Goal: Check status: Check status

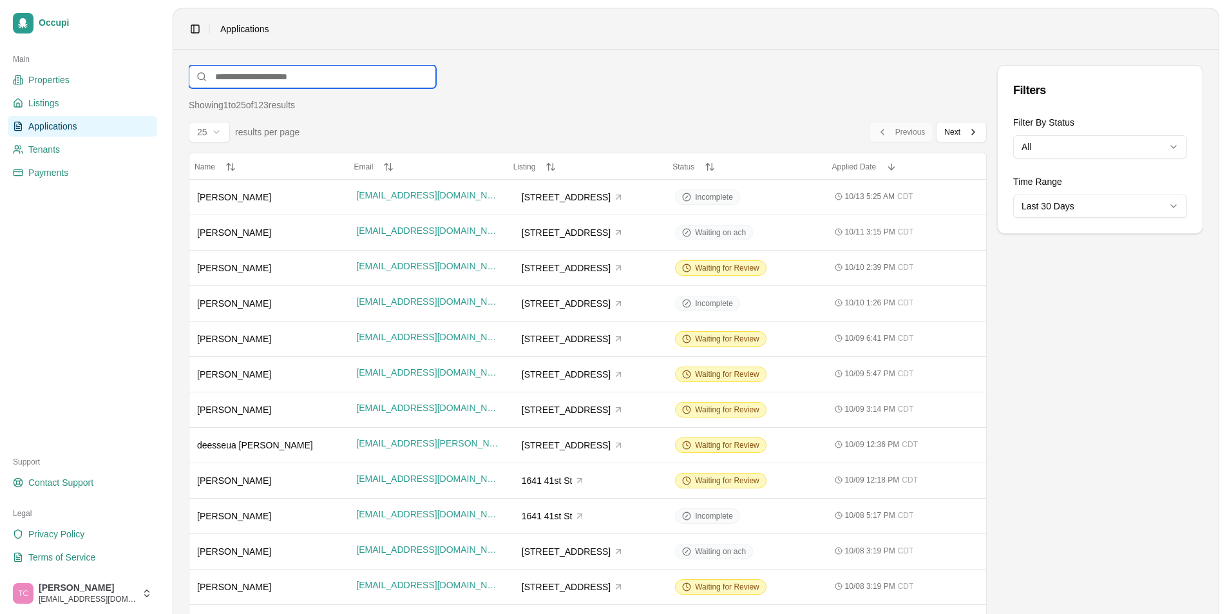
click at [254, 82] on input at bounding box center [312, 76] width 247 height 23
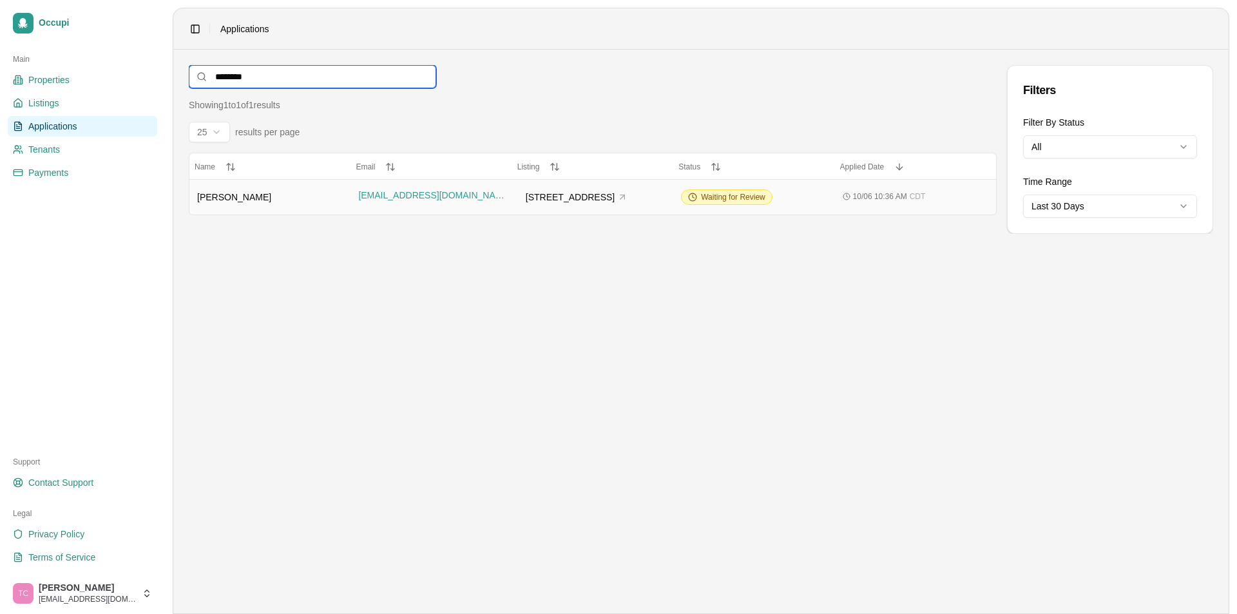
type input "********"
click at [220, 198] on span "[PERSON_NAME]" at bounding box center [234, 197] width 74 height 10
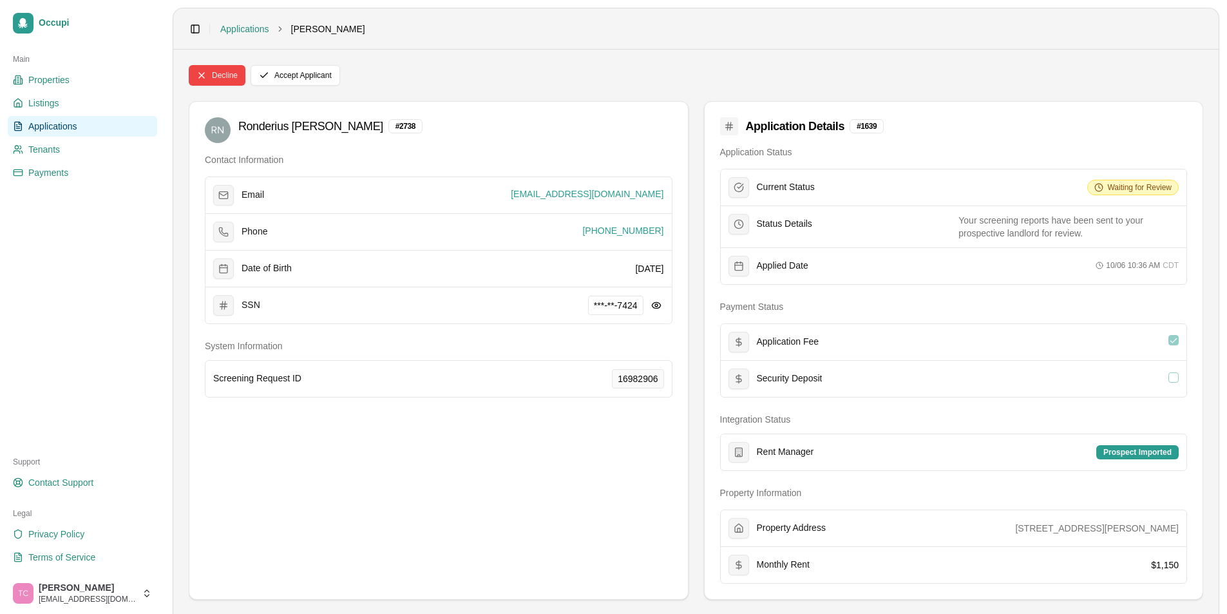
click at [59, 130] on span "Applications" at bounding box center [52, 126] width 49 height 13
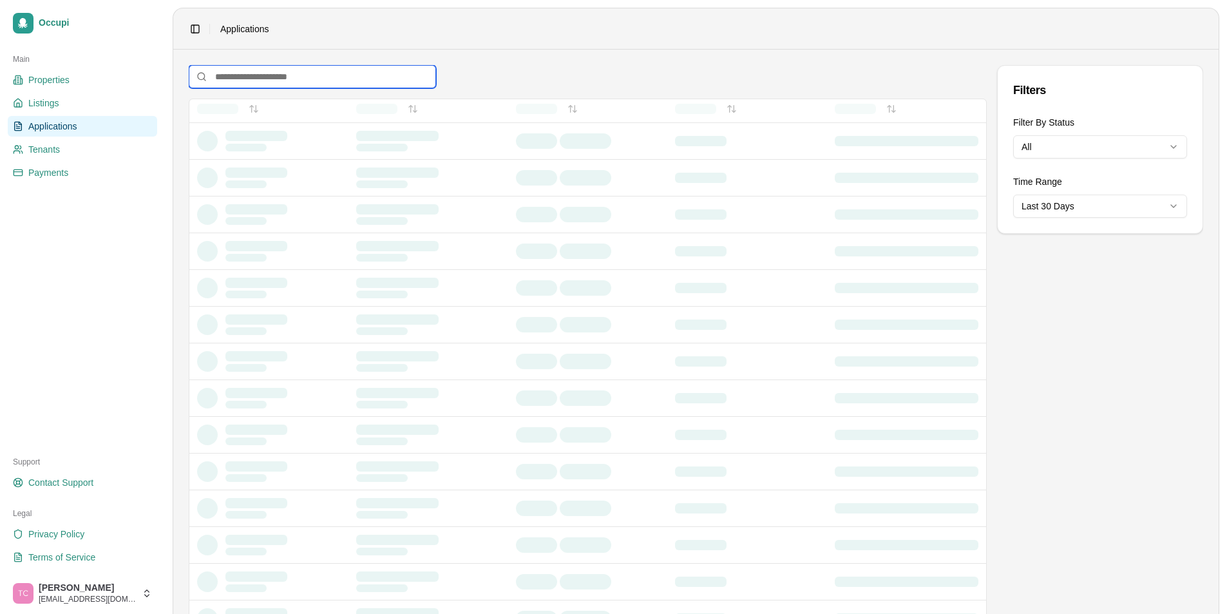
click at [263, 79] on input at bounding box center [312, 76] width 247 height 23
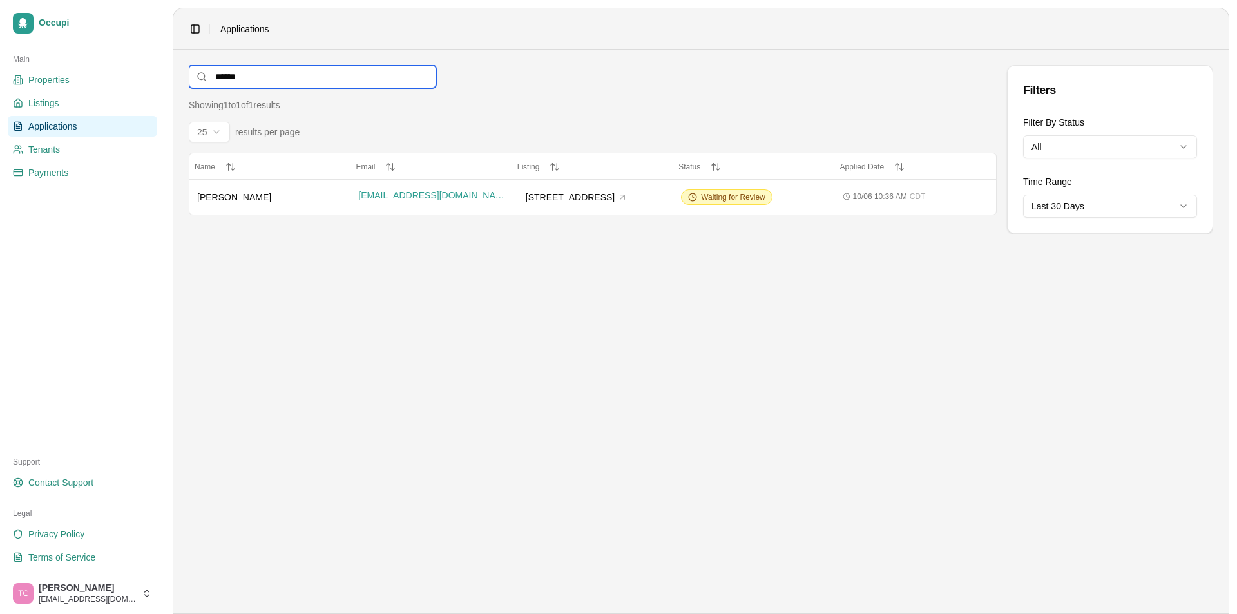
type input "******"
click at [220, 203] on div "[PERSON_NAME]" at bounding box center [270, 197] width 146 height 13
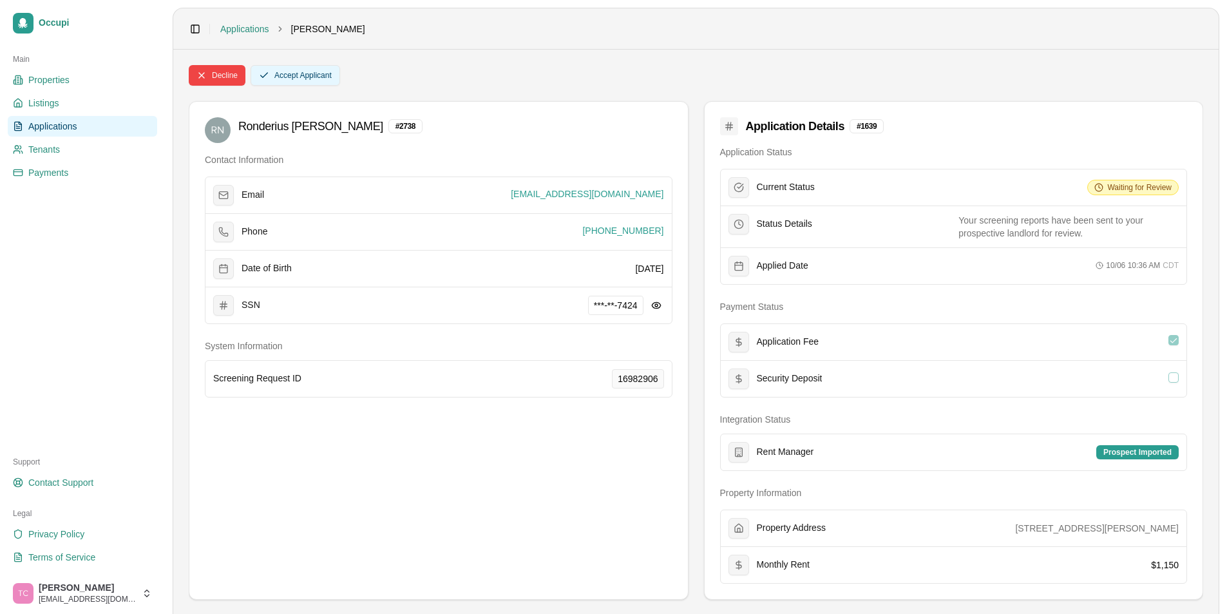
click at [325, 81] on button "Accept Applicant" at bounding box center [296, 75] width 90 height 21
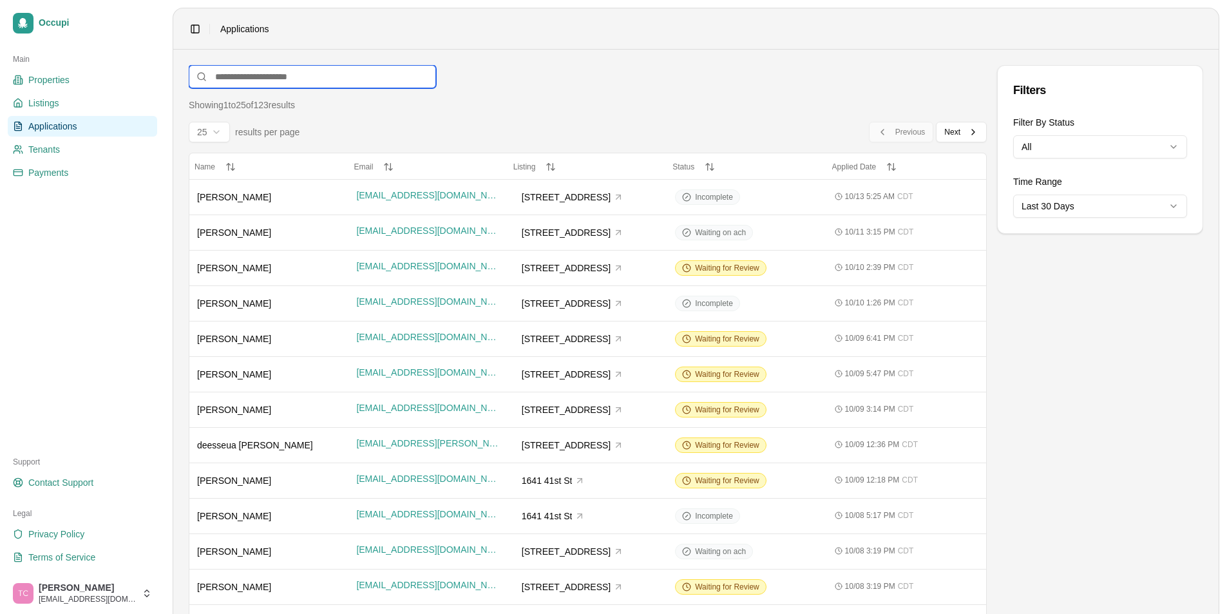
click at [341, 78] on input at bounding box center [312, 76] width 247 height 23
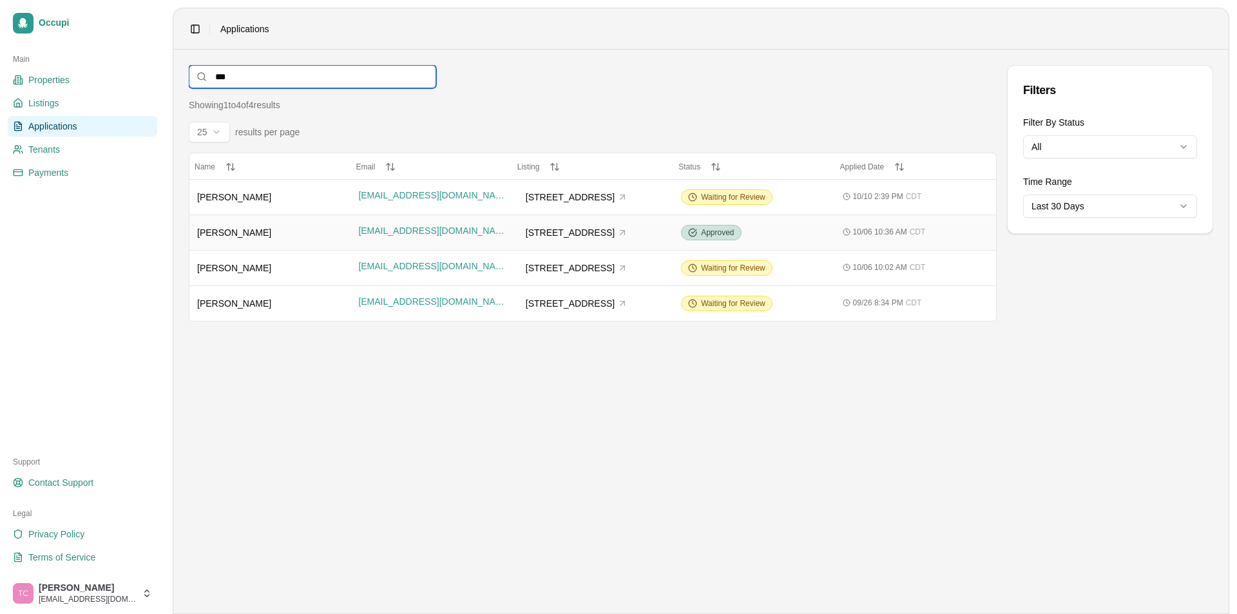
type input "***"
click at [234, 231] on span "[PERSON_NAME]" at bounding box center [234, 232] width 74 height 10
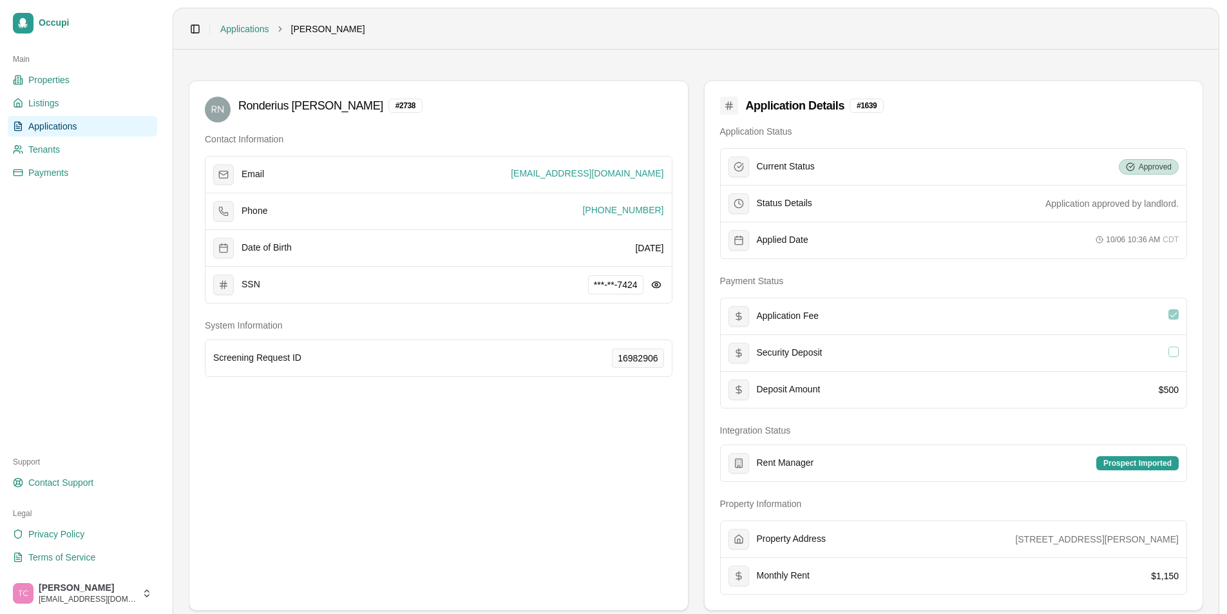
drag, startPoint x: 68, startPoint y: 128, endPoint x: 78, endPoint y: 127, distance: 9.8
click at [68, 128] on span "Applications" at bounding box center [52, 126] width 49 height 13
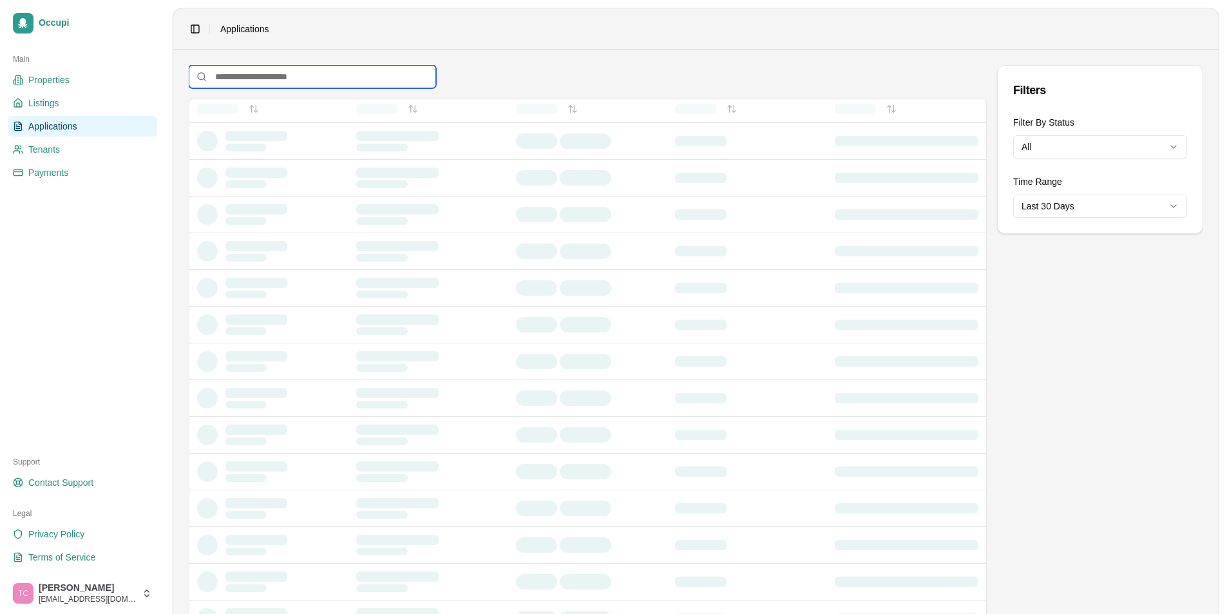
click at [242, 79] on input at bounding box center [312, 76] width 247 height 23
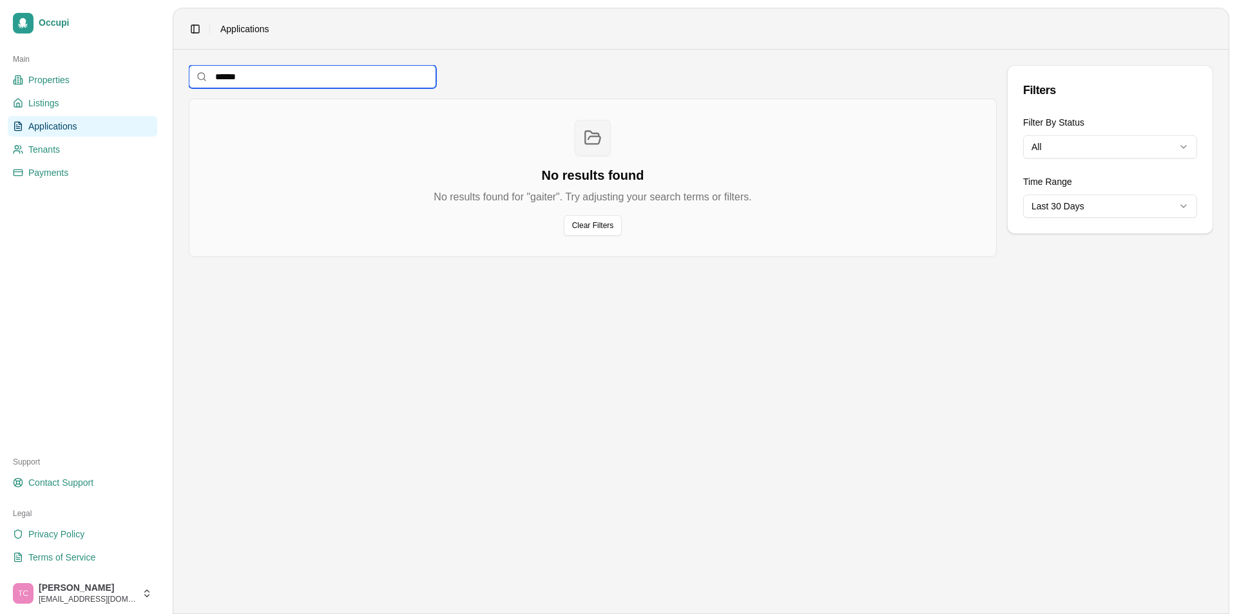
click at [256, 80] on input "******" at bounding box center [312, 76] width 247 height 23
drag, startPoint x: 256, startPoint y: 80, endPoint x: 194, endPoint y: 74, distance: 62.1
click at [194, 74] on input "******" at bounding box center [312, 76] width 247 height 23
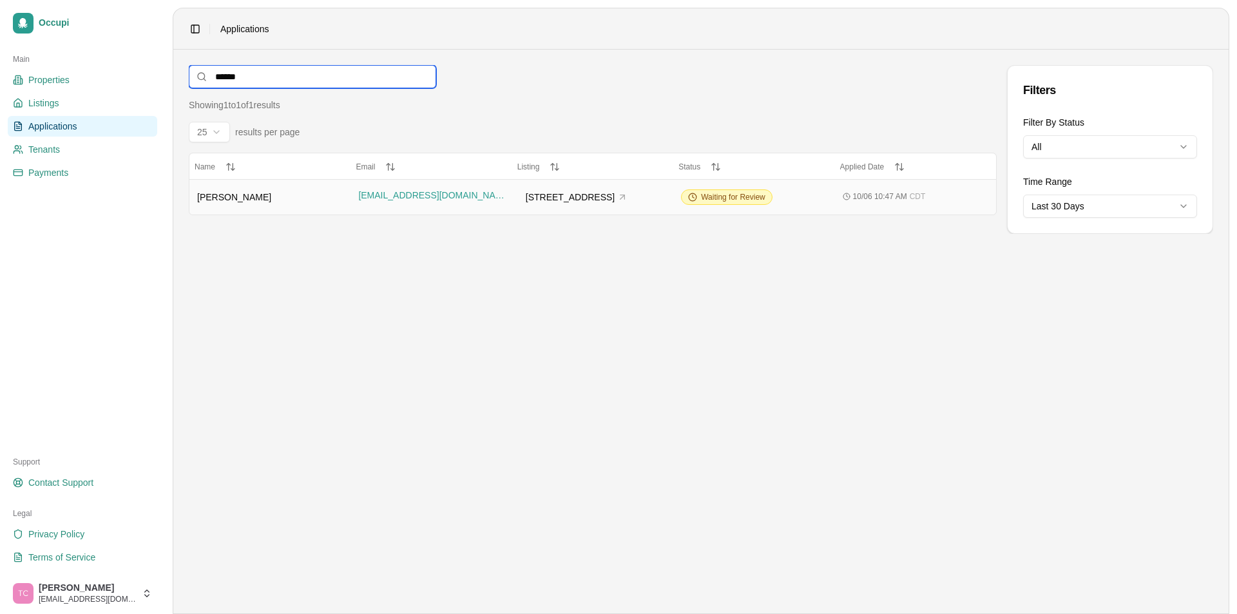
type input "******"
click at [226, 192] on span "[PERSON_NAME]" at bounding box center [234, 197] width 74 height 10
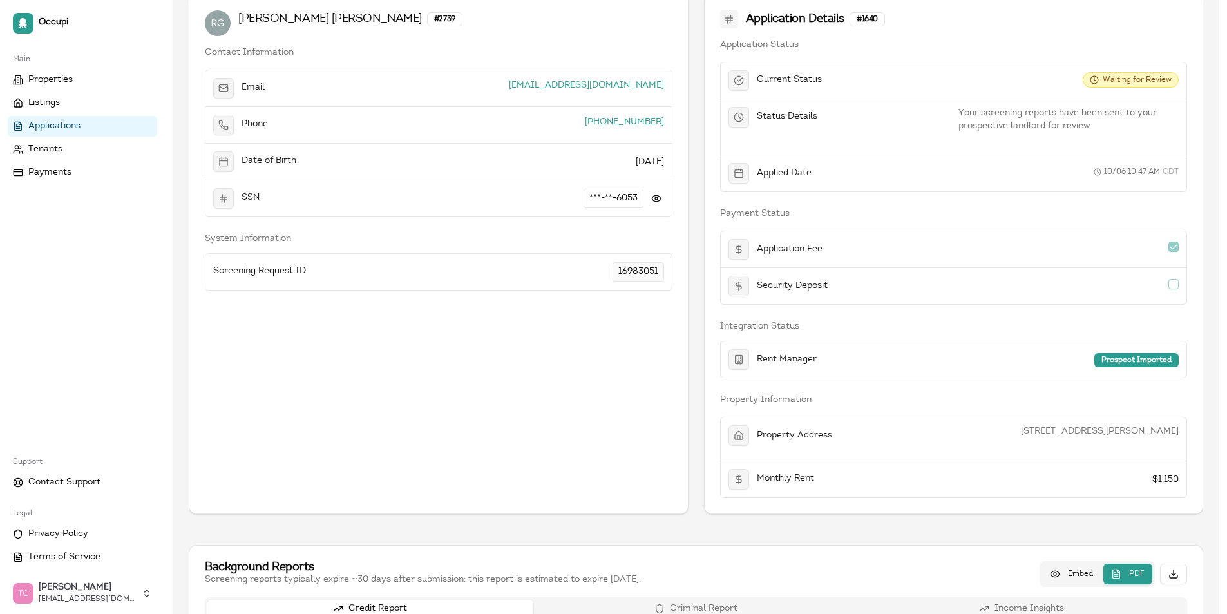
scroll to position [451, 0]
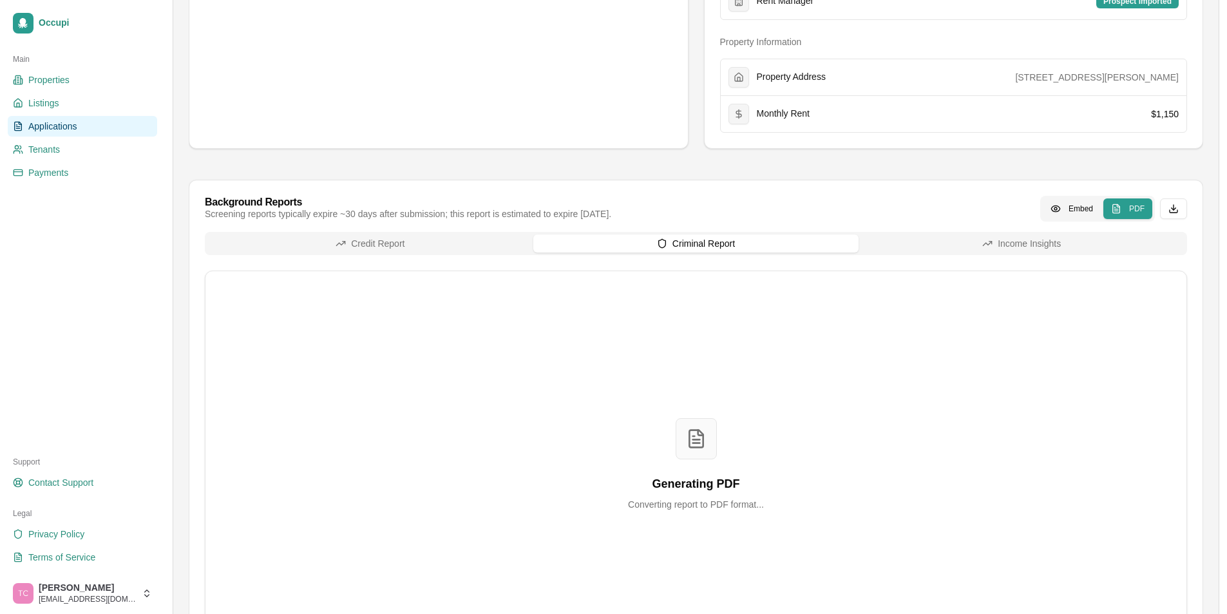
click at [678, 271] on div "Credit Report Criminal Report Income Insights Generating PDF Converting report …" at bounding box center [696, 445] width 983 height 427
click at [389, 242] on button "Credit Report" at bounding box center [370, 244] width 326 height 18
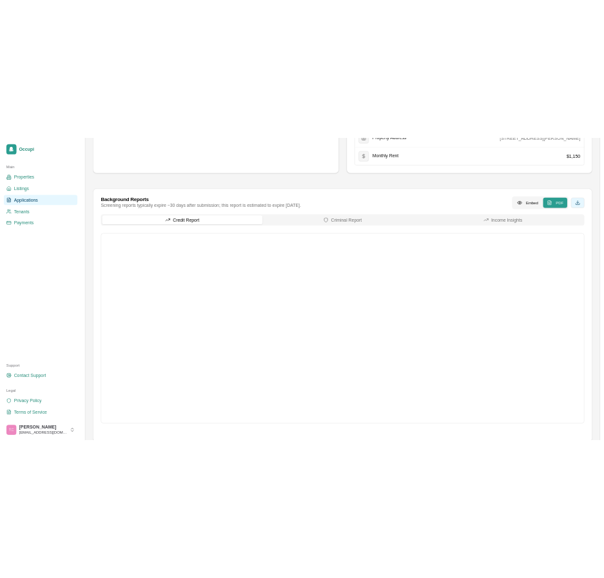
scroll to position [548, 0]
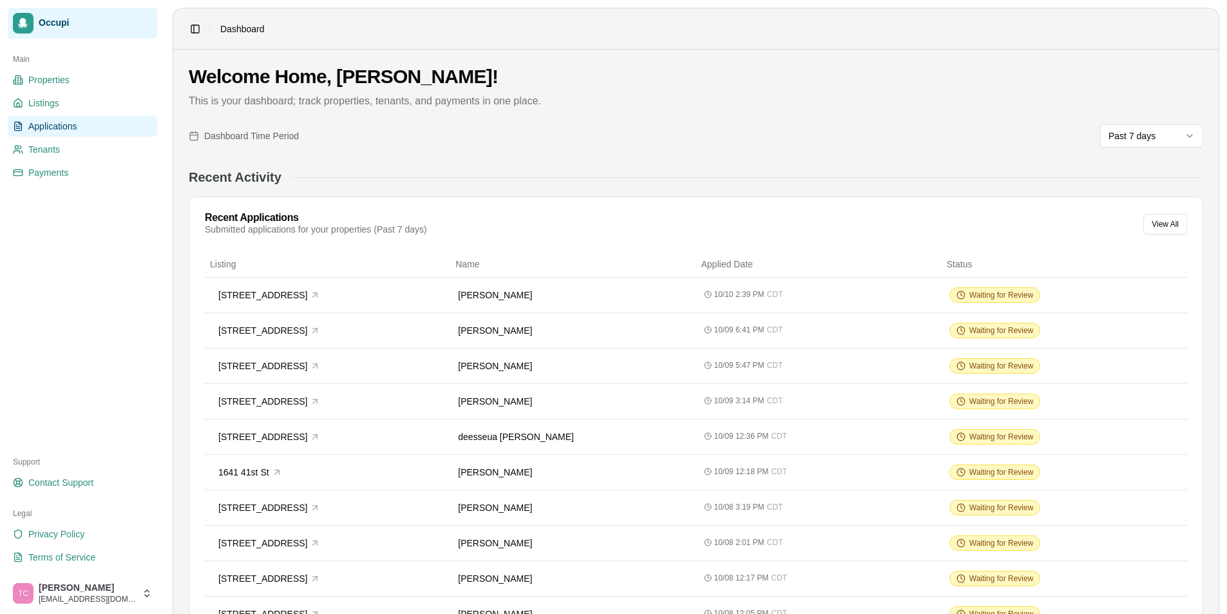
click at [53, 129] on span "Applications" at bounding box center [52, 126] width 49 height 13
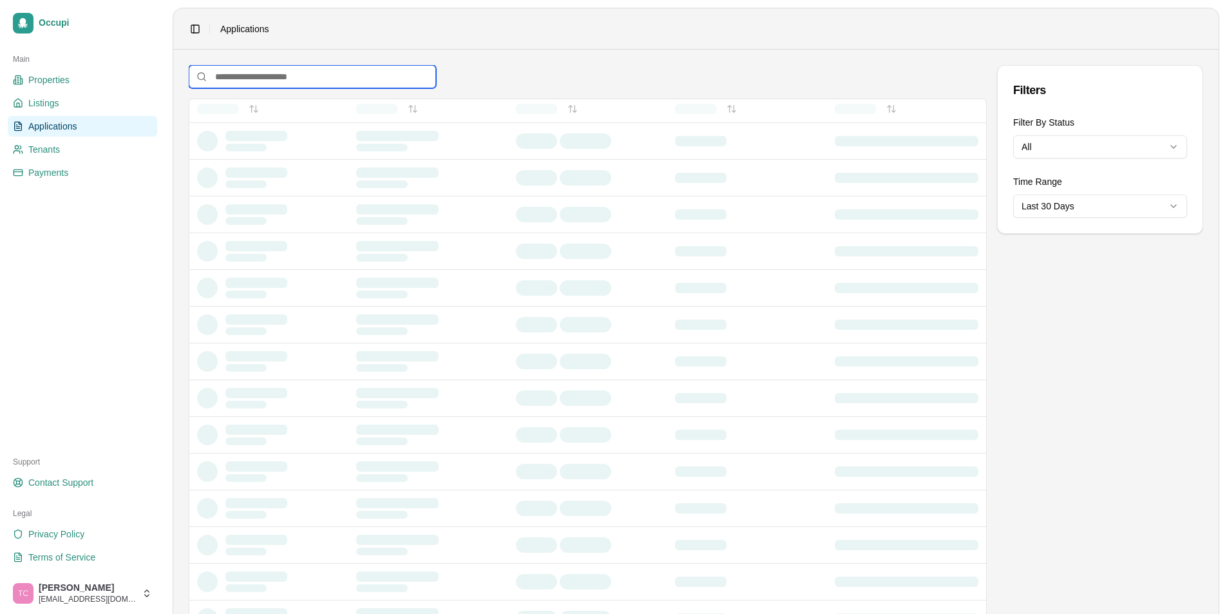
click at [264, 79] on input at bounding box center [312, 76] width 247 height 23
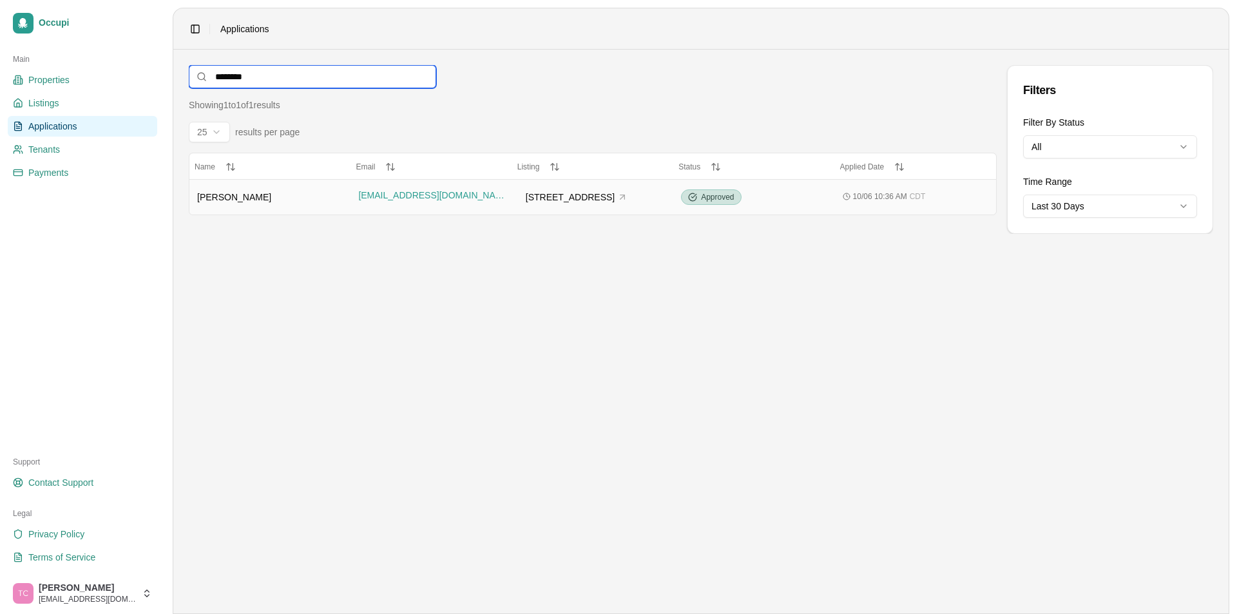
type input "********"
click at [236, 202] on div "[PERSON_NAME]" at bounding box center [270, 197] width 146 height 13
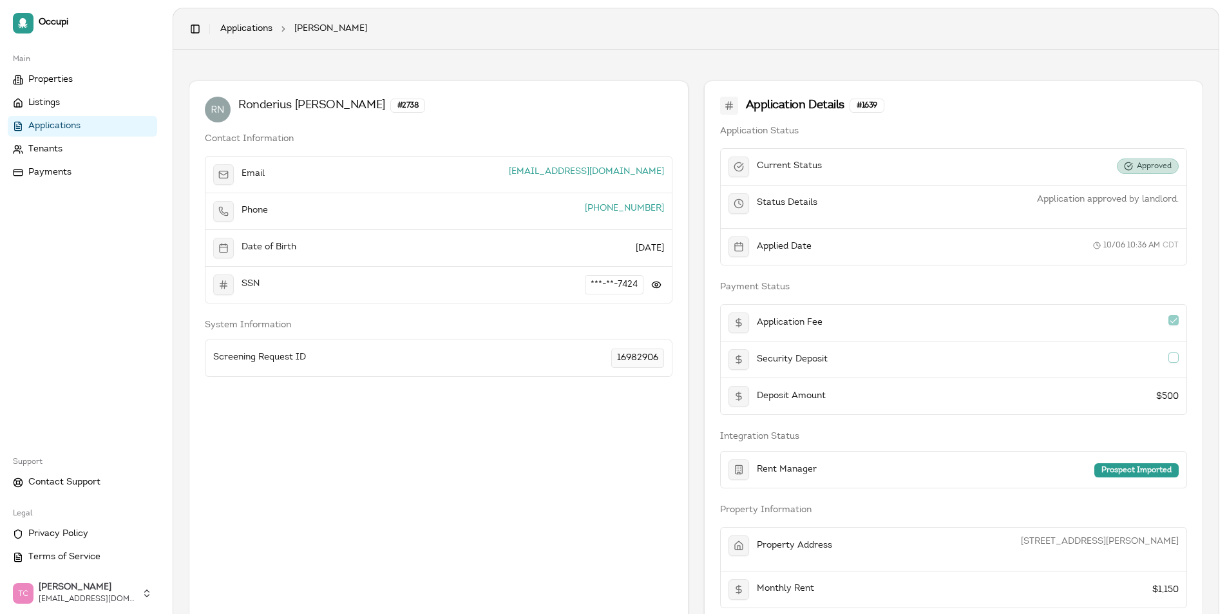
click at [746, 358] on div at bounding box center [739, 359] width 21 height 21
click at [30, 177] on span "Payments" at bounding box center [49, 172] width 43 height 13
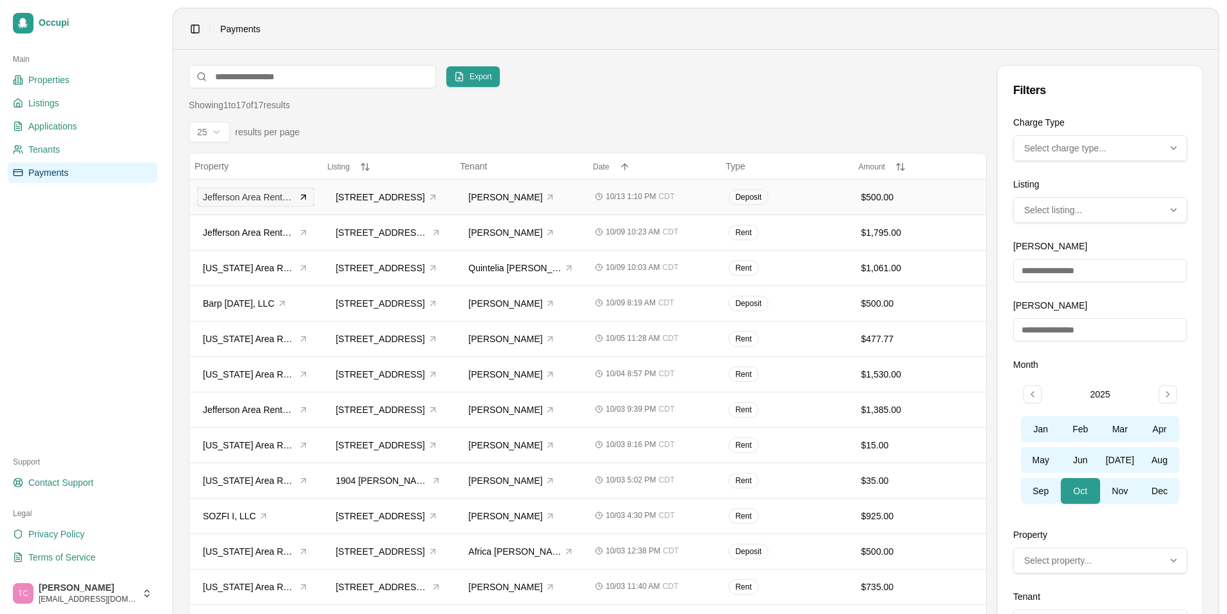
click at [276, 202] on span "Jefferson Area Rental Properties, LLC" at bounding box center [249, 197] width 93 height 13
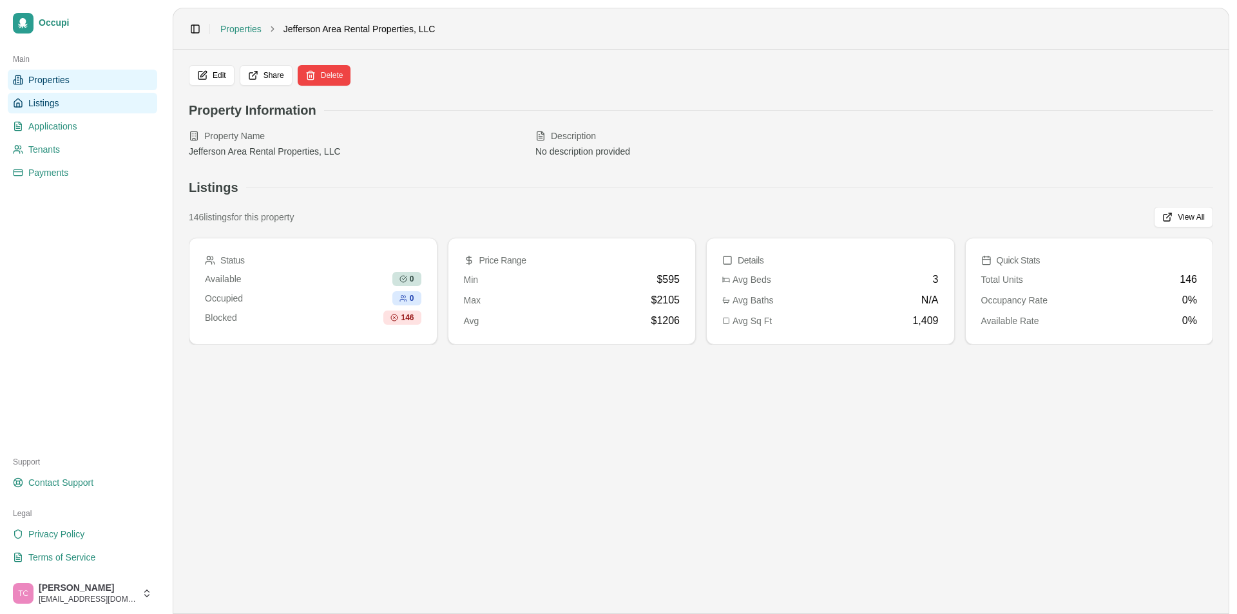
click at [57, 101] on span "Listings" at bounding box center [43, 103] width 30 height 13
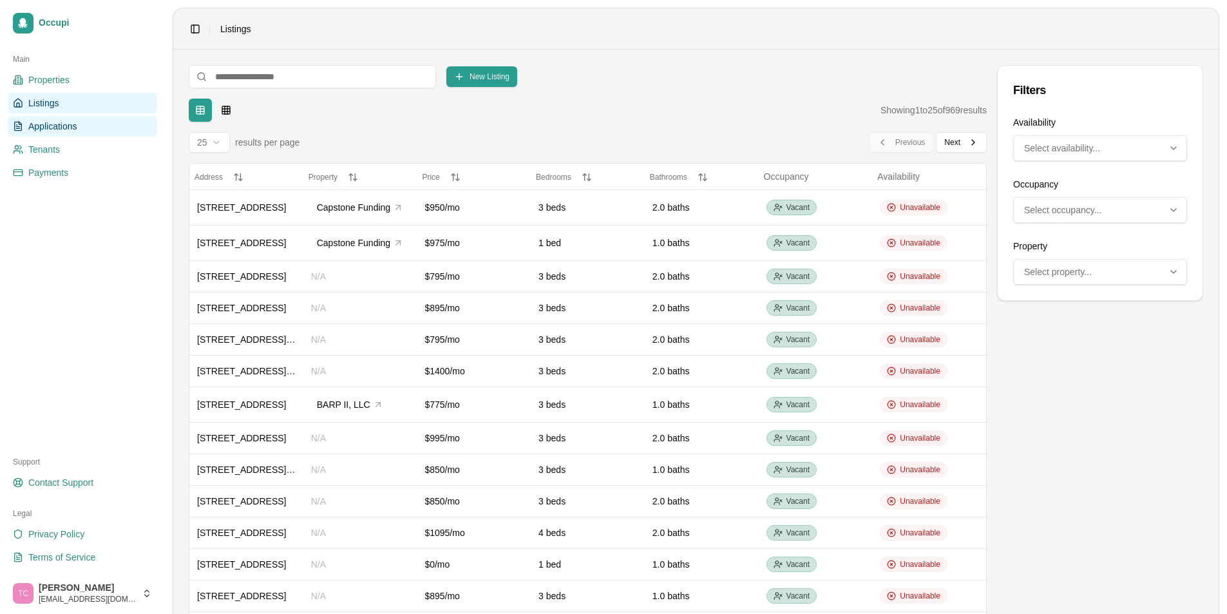
click at [57, 128] on span "Applications" at bounding box center [52, 126] width 49 height 13
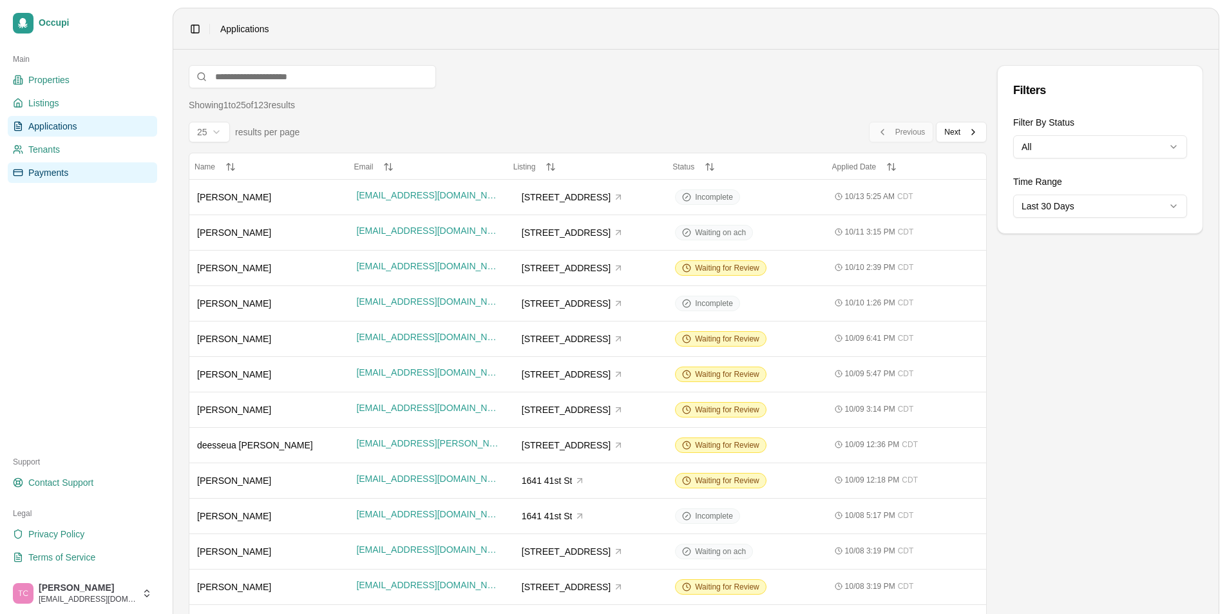
click at [46, 167] on span "Payments" at bounding box center [48, 172] width 40 height 13
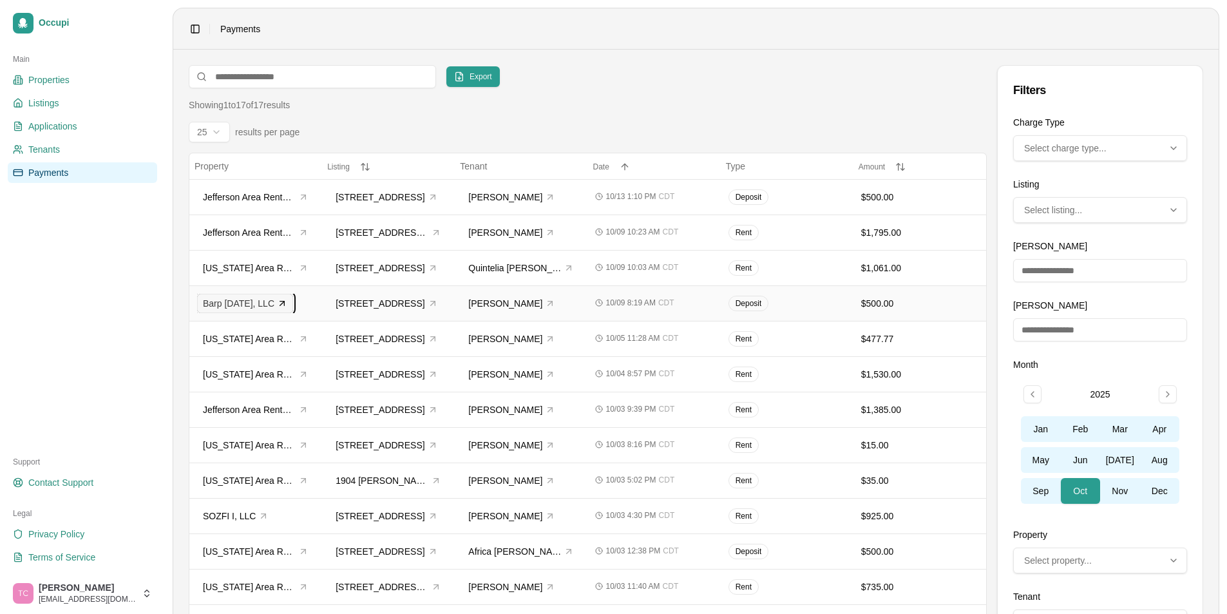
click at [268, 304] on span "Barp November 2015, LLC" at bounding box center [239, 303] width 72 height 13
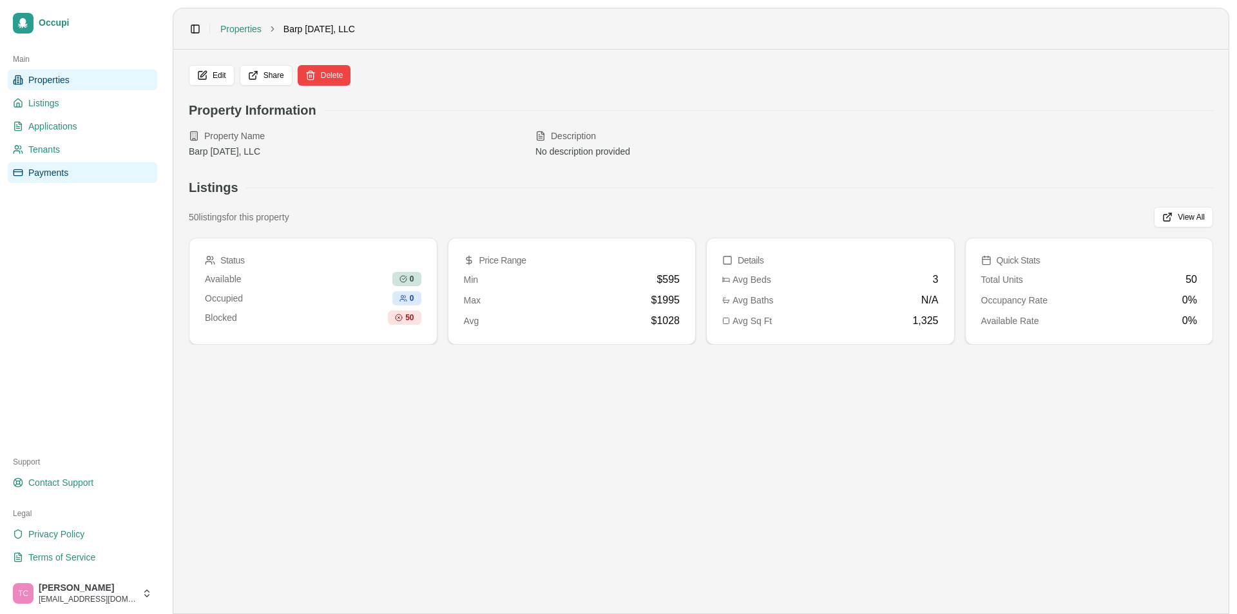
click at [60, 173] on span "Payments" at bounding box center [48, 172] width 40 height 13
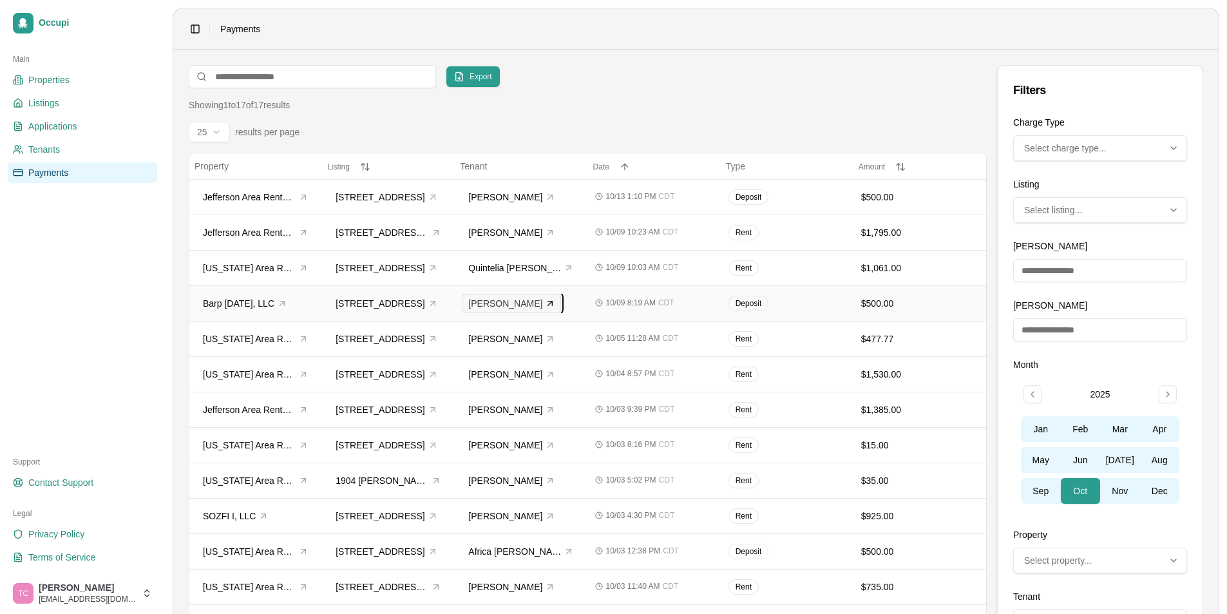
click at [508, 309] on span "Latasha Peck" at bounding box center [505, 303] width 74 height 13
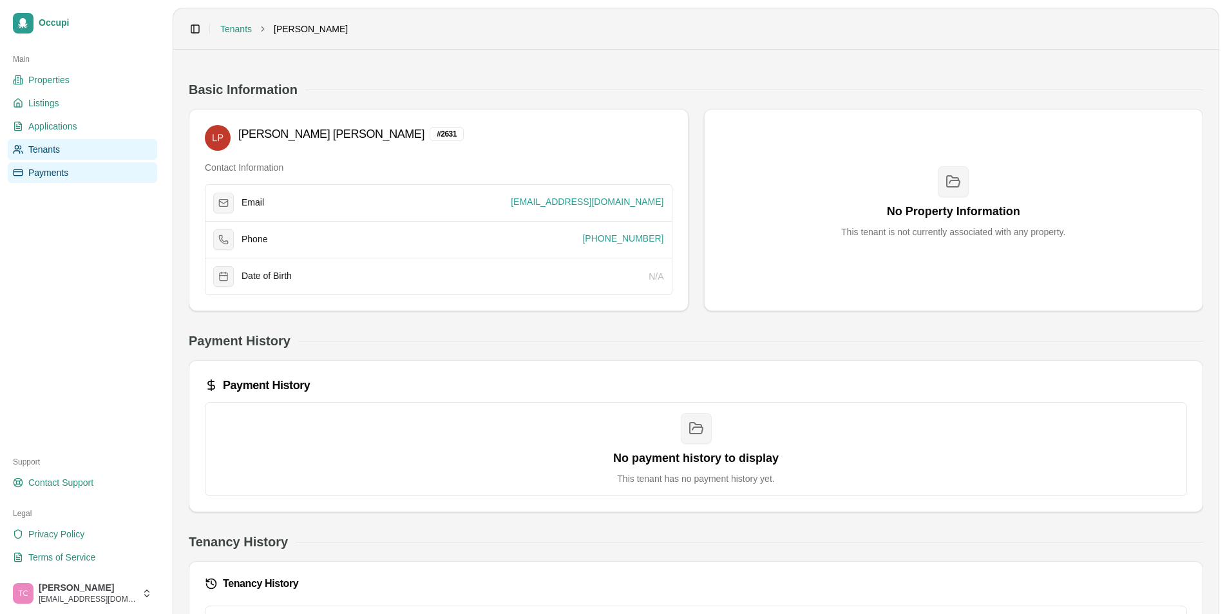
click at [73, 174] on link "Payments" at bounding box center [82, 172] width 149 height 21
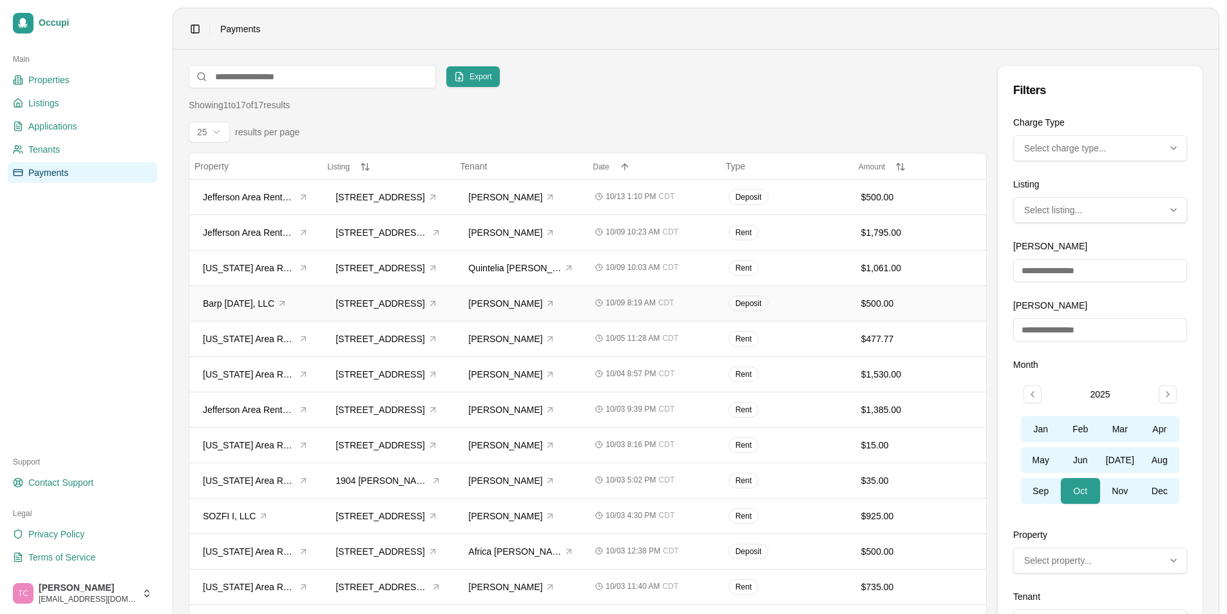
click at [821, 309] on div "Deposit" at bounding box center [787, 303] width 117 height 15
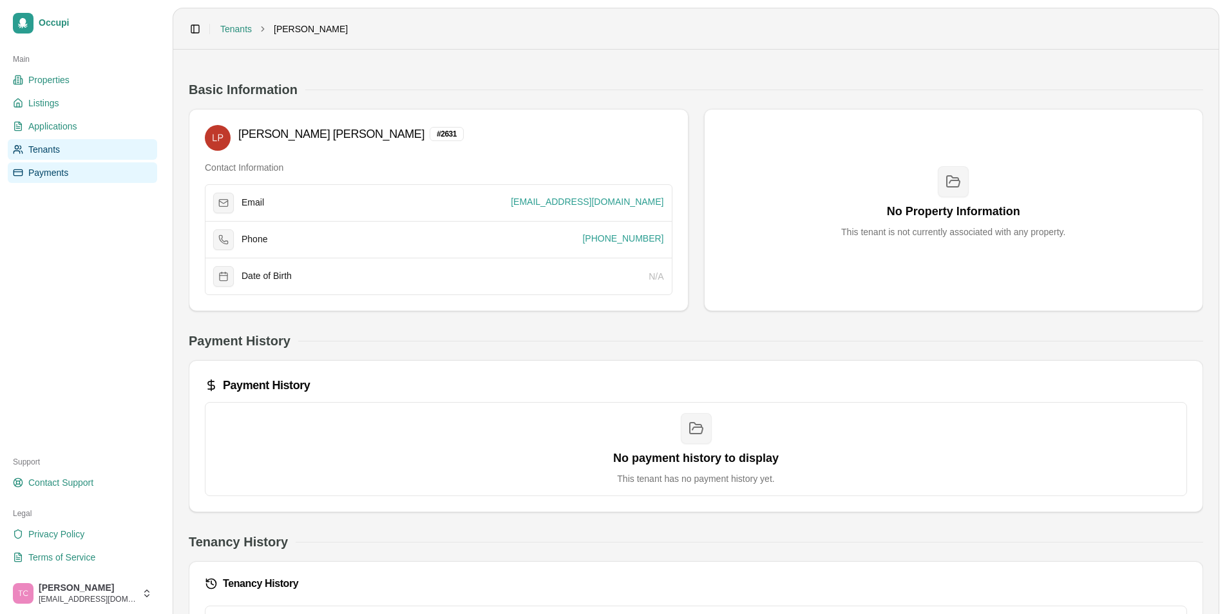
click at [39, 178] on span "Payments" at bounding box center [48, 172] width 40 height 13
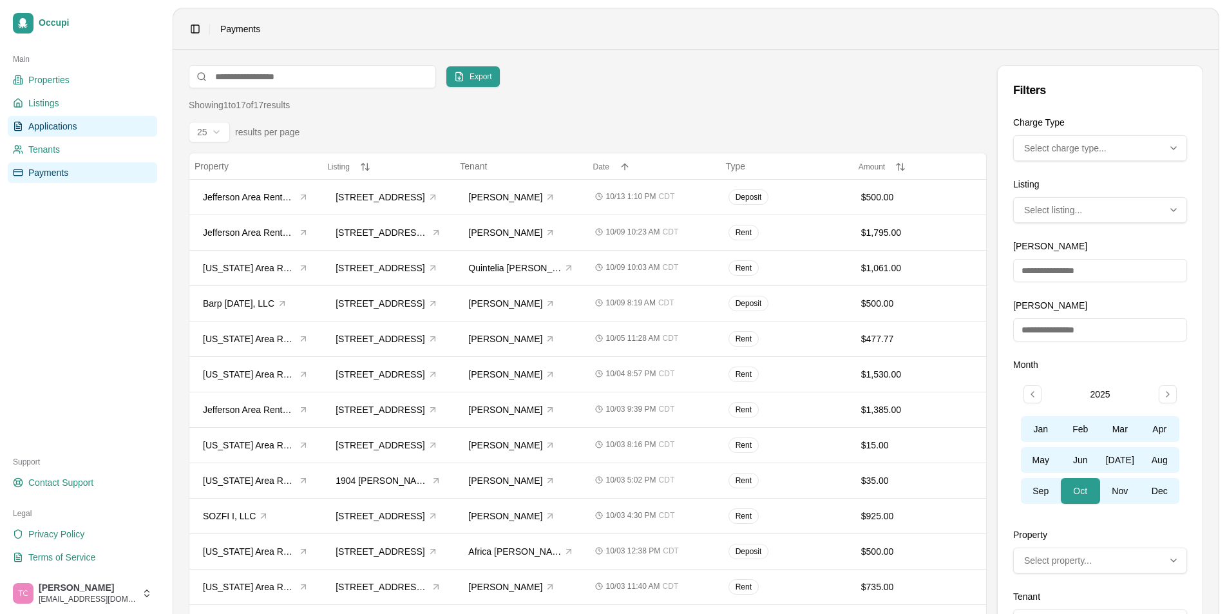
click at [72, 121] on span "Applications" at bounding box center [52, 126] width 49 height 13
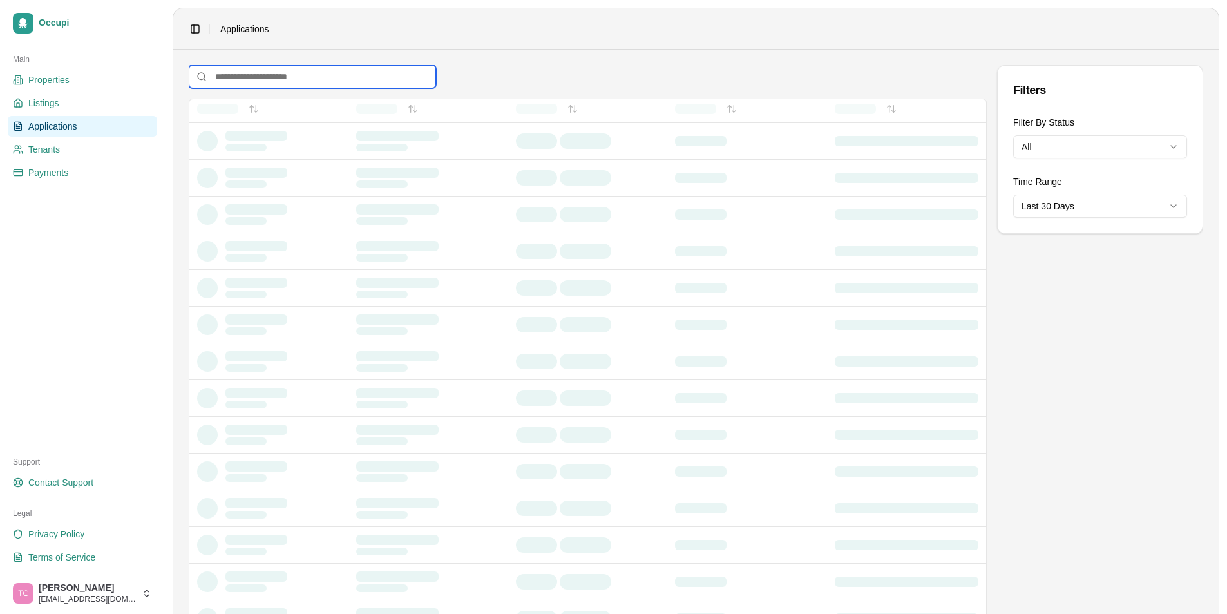
click at [262, 73] on input at bounding box center [312, 76] width 247 height 23
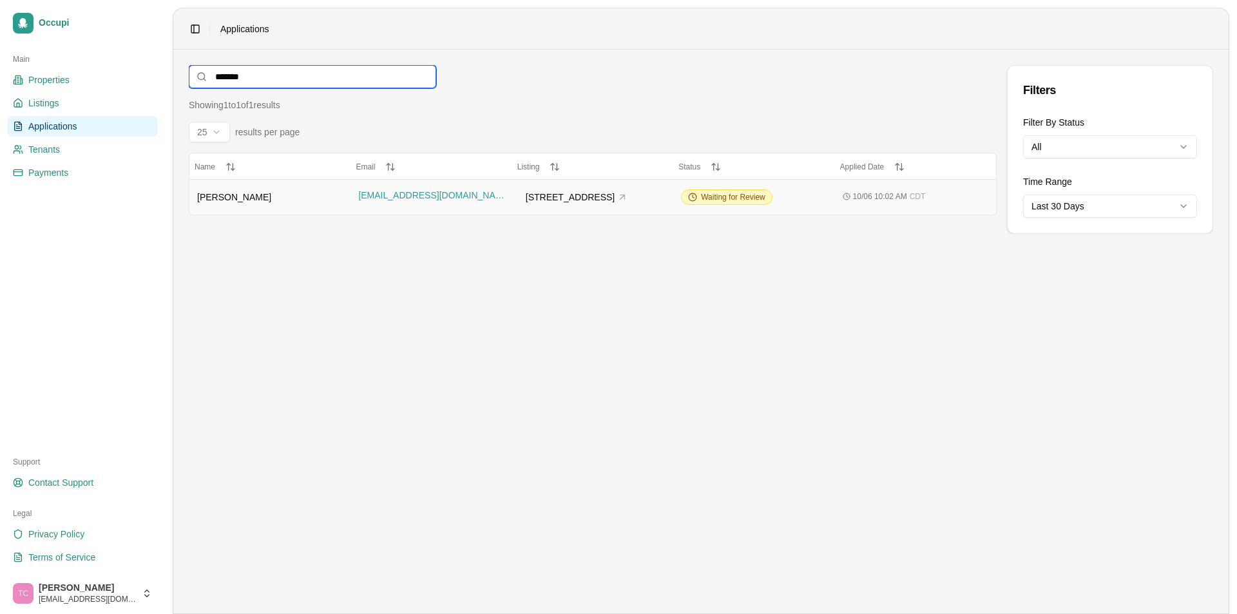
type input "*******"
click at [278, 197] on div "[PERSON_NAME]" at bounding box center [270, 197] width 146 height 13
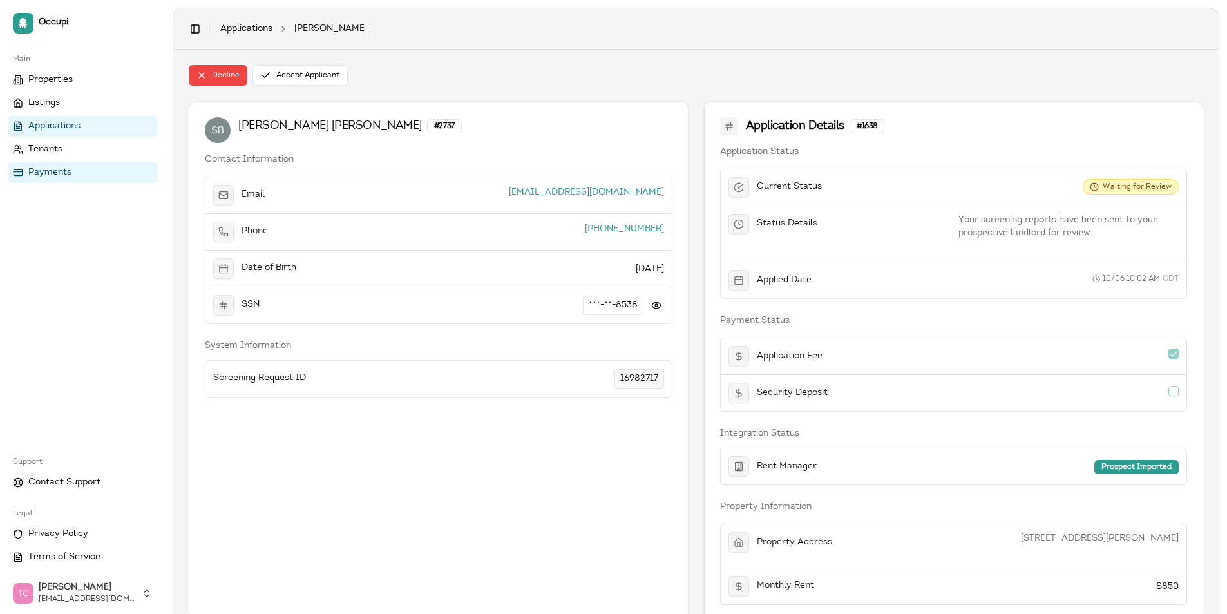
click at [39, 168] on span "Payments" at bounding box center [49, 172] width 43 height 13
